Goal: Information Seeking & Learning: Find contact information

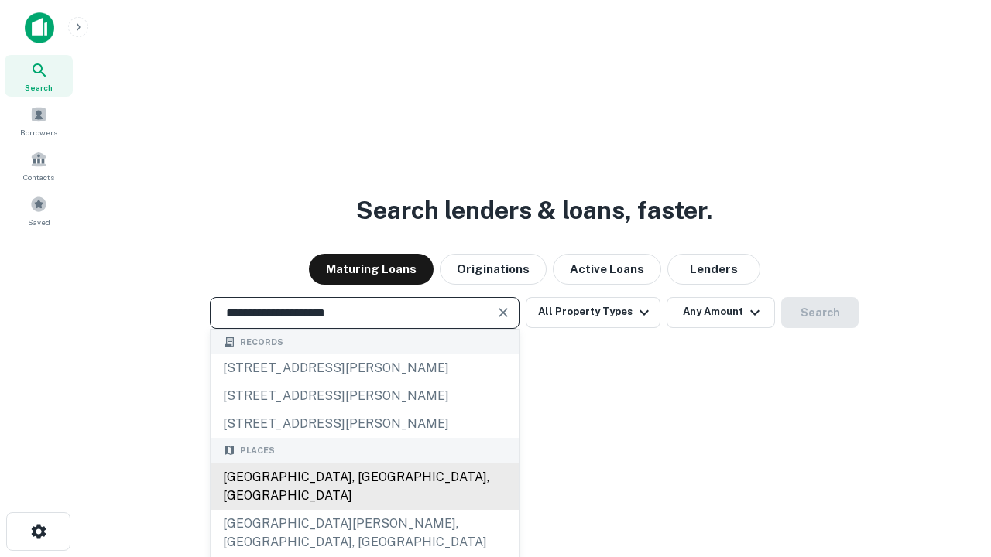
click at [364, 510] on div "Santa Monica, CA, USA" at bounding box center [365, 487] width 308 height 46
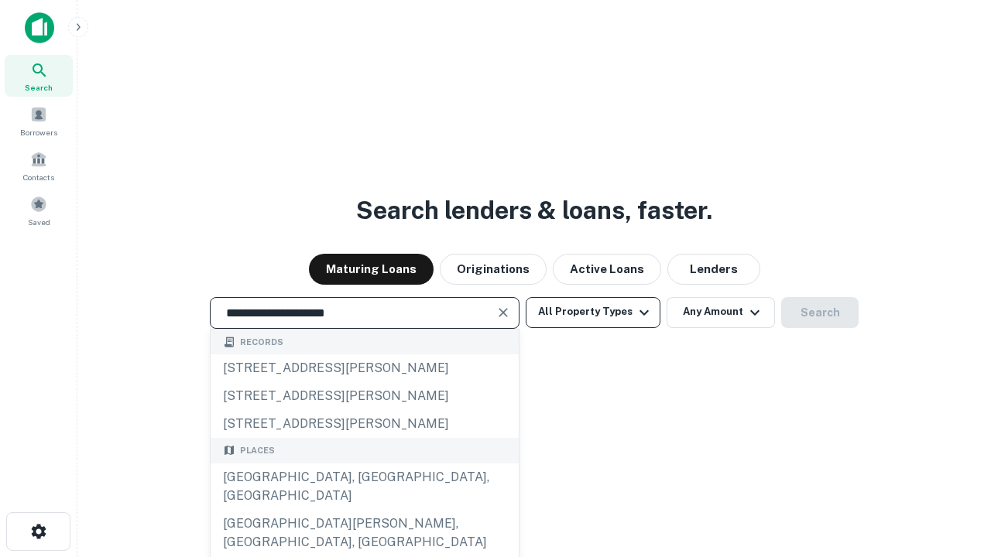
type input "**********"
click at [593, 312] on button "All Property Types" at bounding box center [593, 312] width 135 height 31
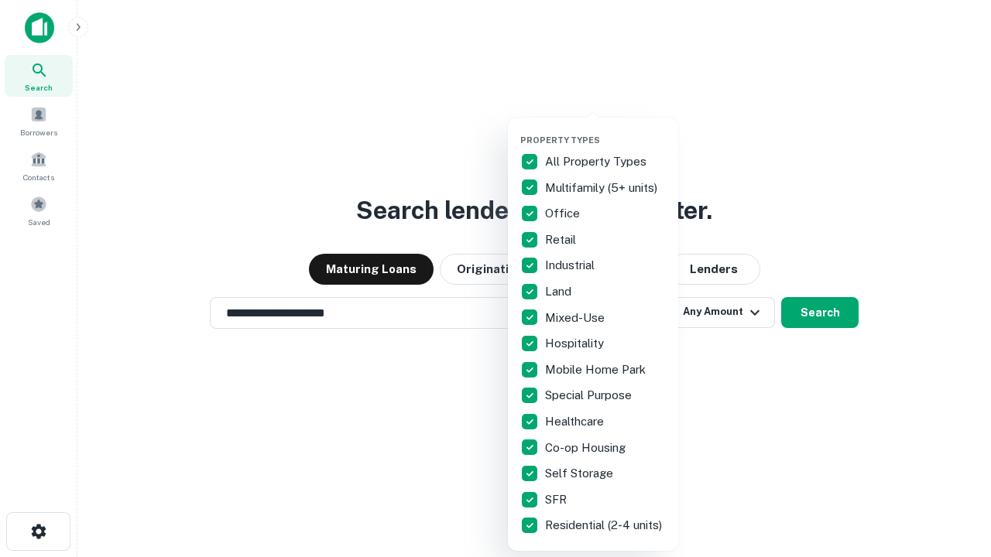
click at [605, 130] on button "button" at bounding box center [605, 130] width 170 height 1
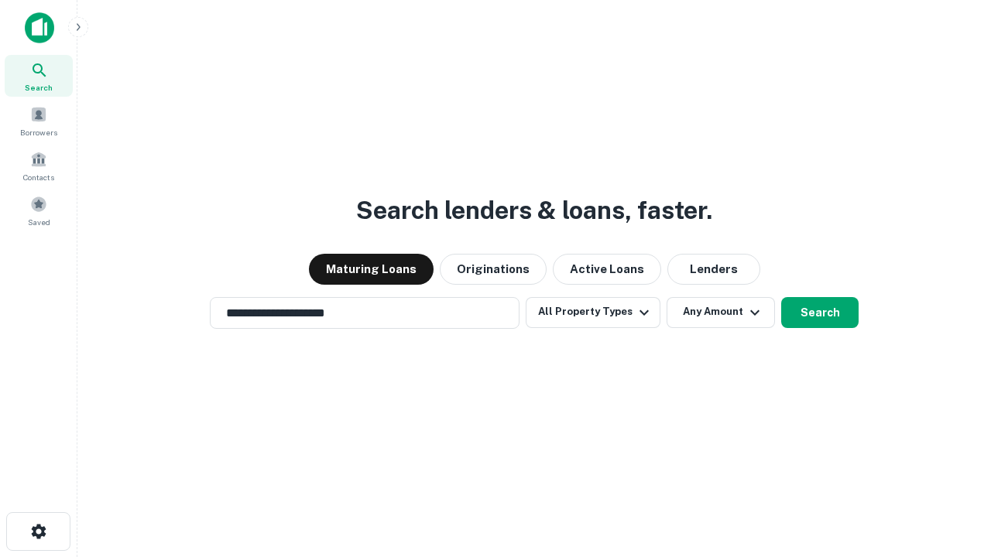
scroll to position [9, 187]
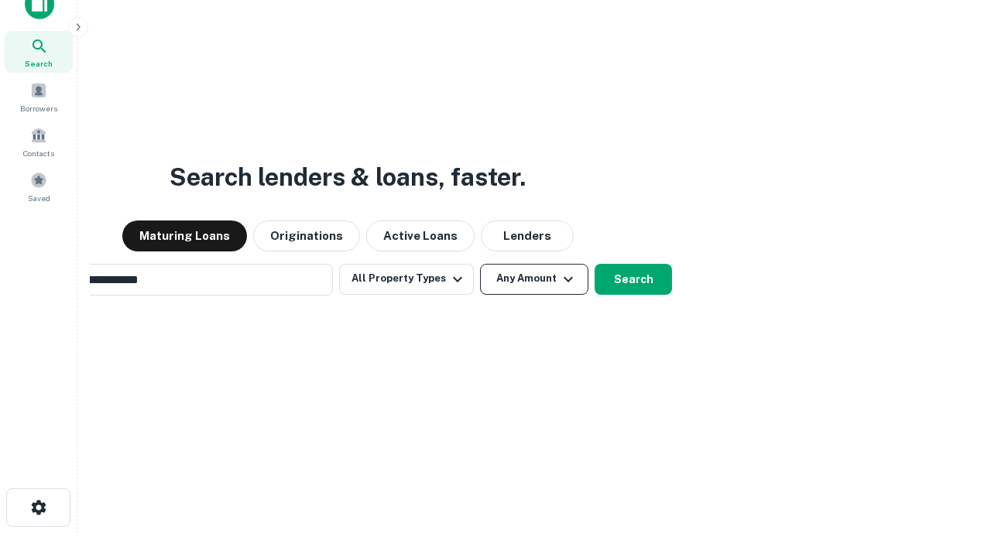
click at [480, 264] on button "Any Amount" at bounding box center [534, 279] width 108 height 31
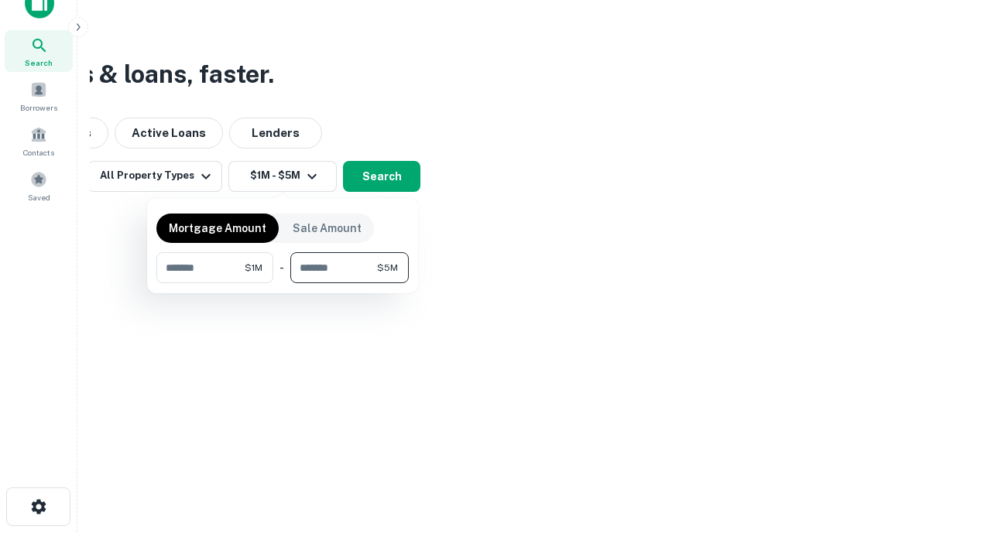
type input "*******"
click at [283, 283] on button "button" at bounding box center [282, 283] width 252 height 1
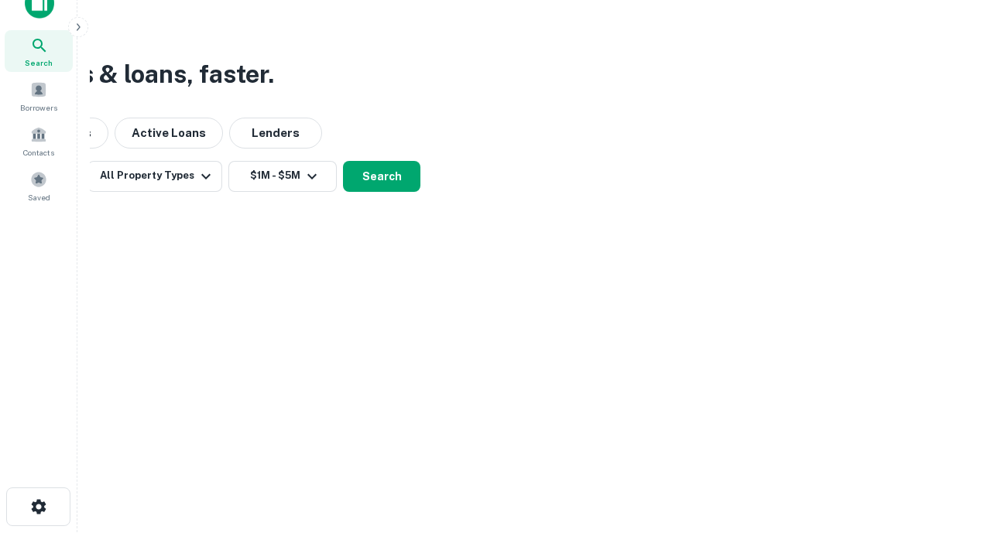
scroll to position [24, 0]
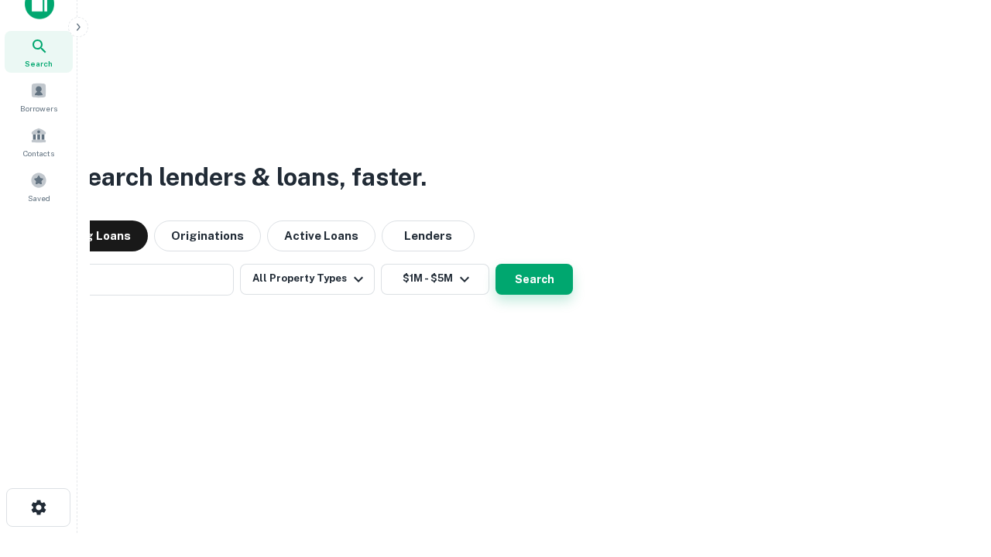
click at [495, 264] on button "Search" at bounding box center [533, 279] width 77 height 31
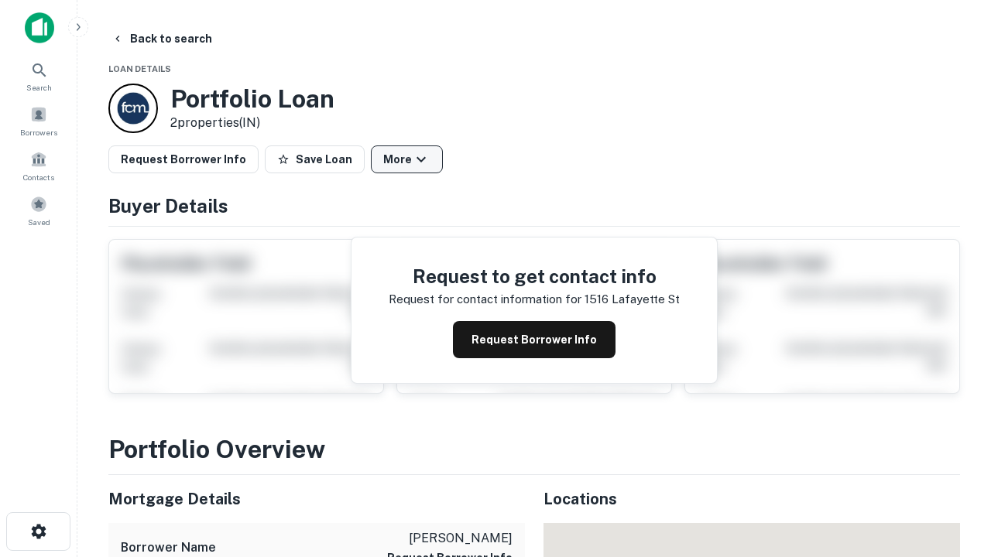
click at [406, 159] on button "More" at bounding box center [407, 160] width 72 height 28
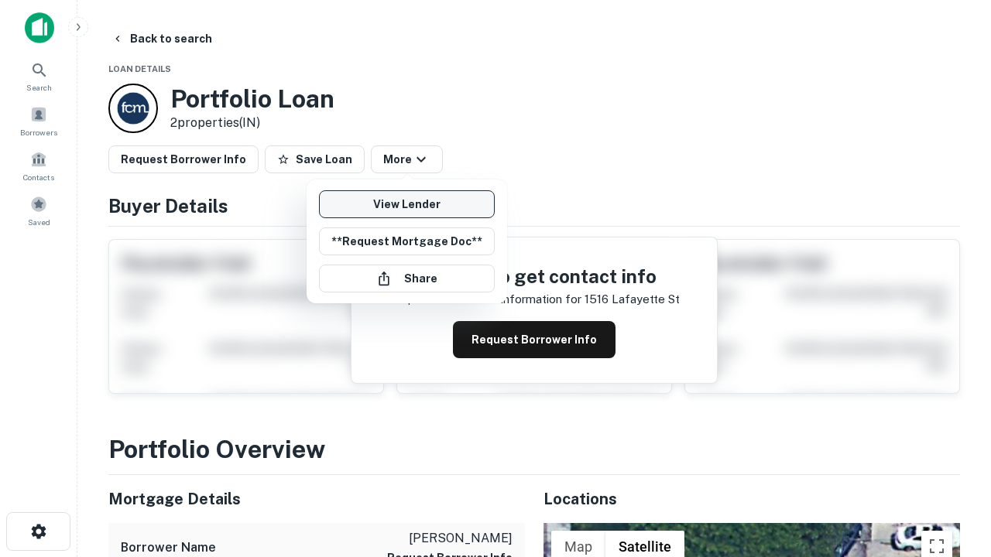
click at [406, 204] on link "View Lender" at bounding box center [407, 204] width 176 height 28
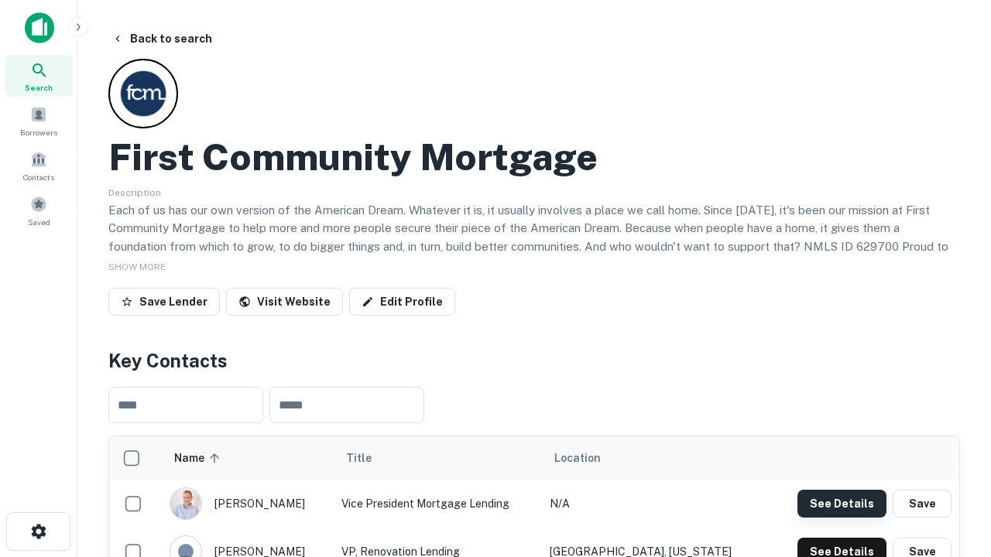
click at [841, 503] on button "See Details" at bounding box center [841, 504] width 89 height 28
click at [38, 532] on icon "button" at bounding box center [38, 532] width 19 height 19
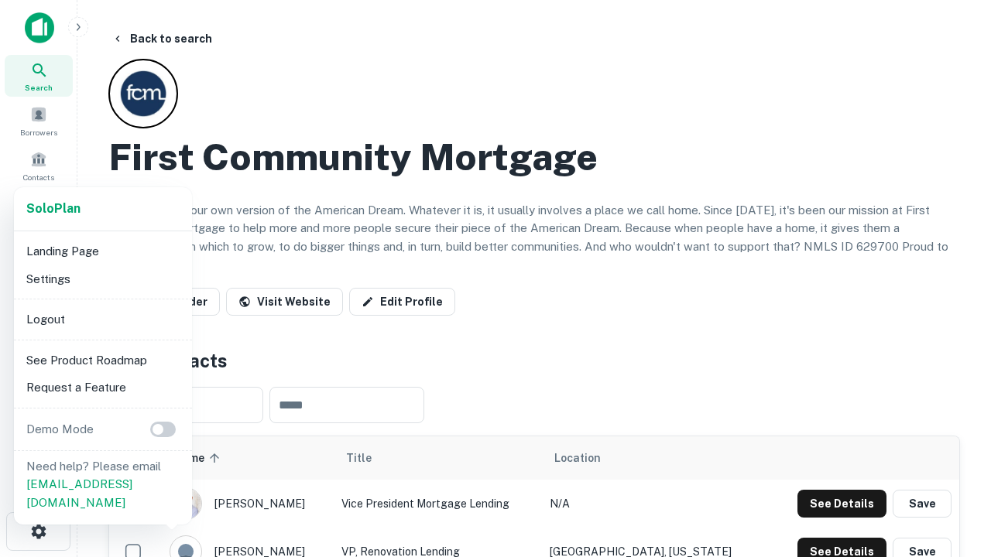
click at [102, 319] on li "Logout" at bounding box center [103, 320] width 166 height 28
